Goal: Information Seeking & Learning: Compare options

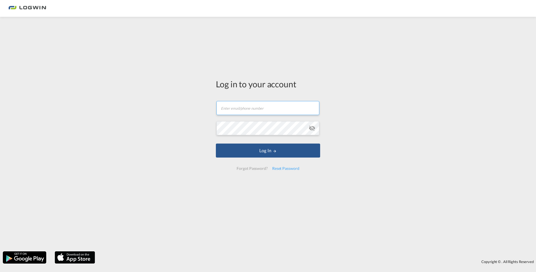
type input "[EMAIL_ADDRESS][PERSON_NAME][DOMAIN_NAME]"
click at [102, 98] on div "Log in to your account [EMAIL_ADDRESS][PERSON_NAME][DOMAIN_NAME] Email field is…" at bounding box center [268, 134] width 536 height 229
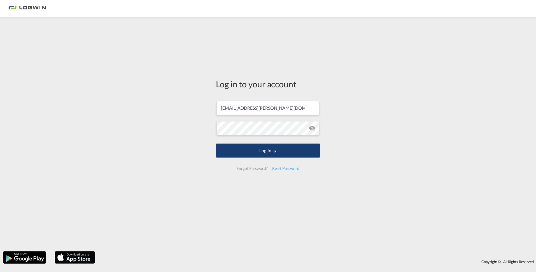
click at [270, 150] on button "Log In" at bounding box center [268, 151] width 104 height 14
